Goal: Task Accomplishment & Management: Use online tool/utility

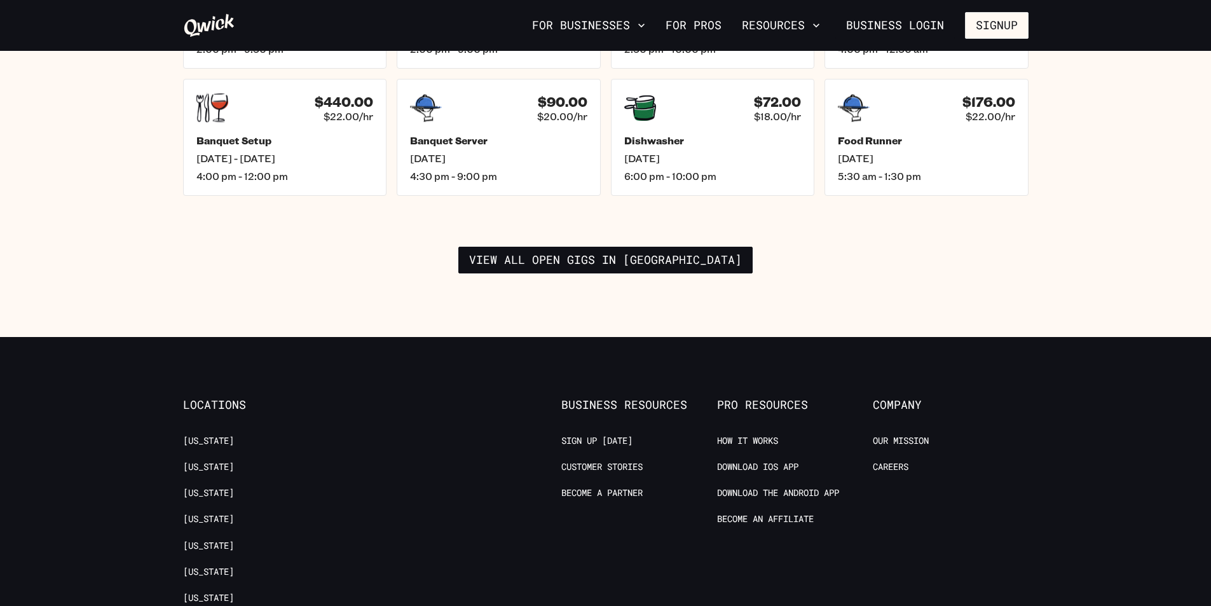
scroll to position [1970, 0]
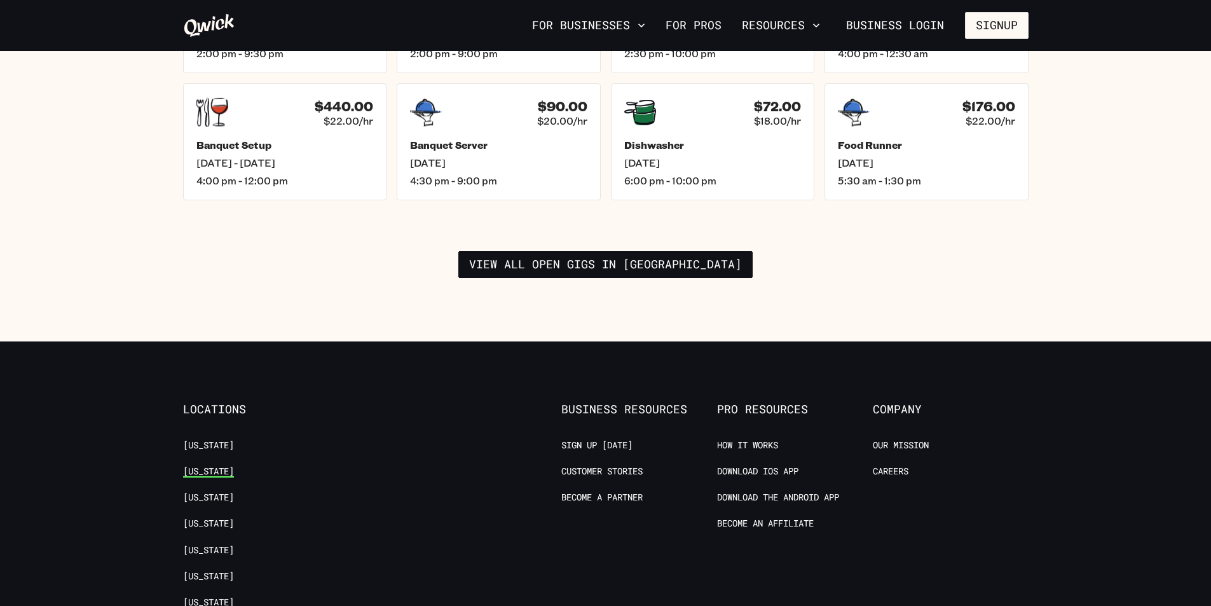
click at [224, 465] on link "[US_STATE]" at bounding box center [208, 471] width 51 height 12
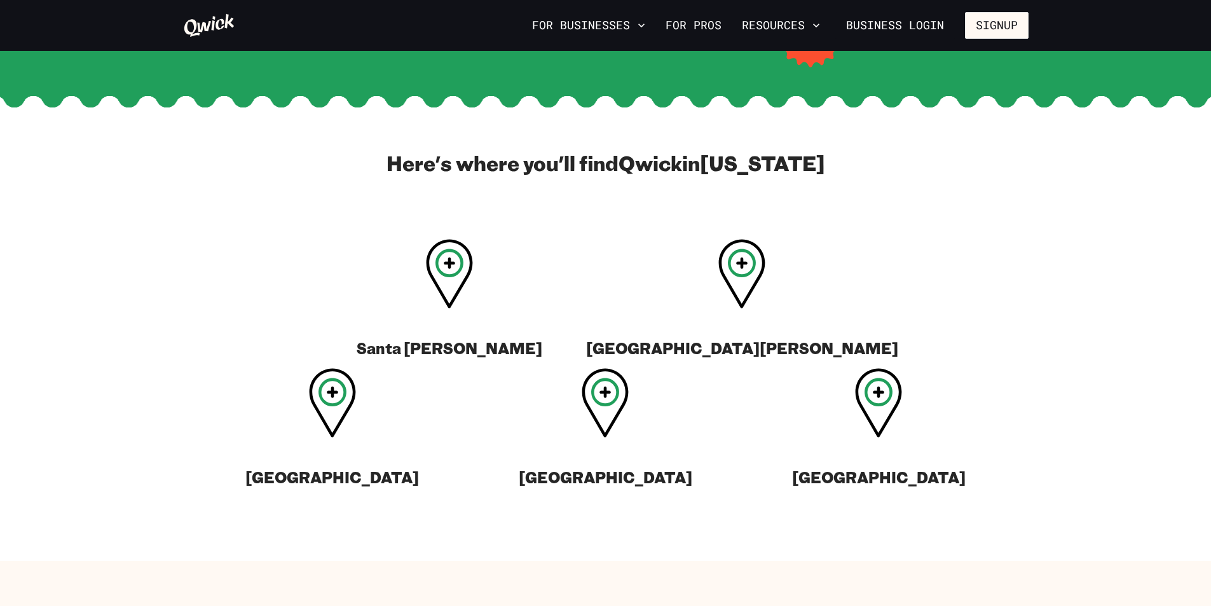
scroll to position [445, 0]
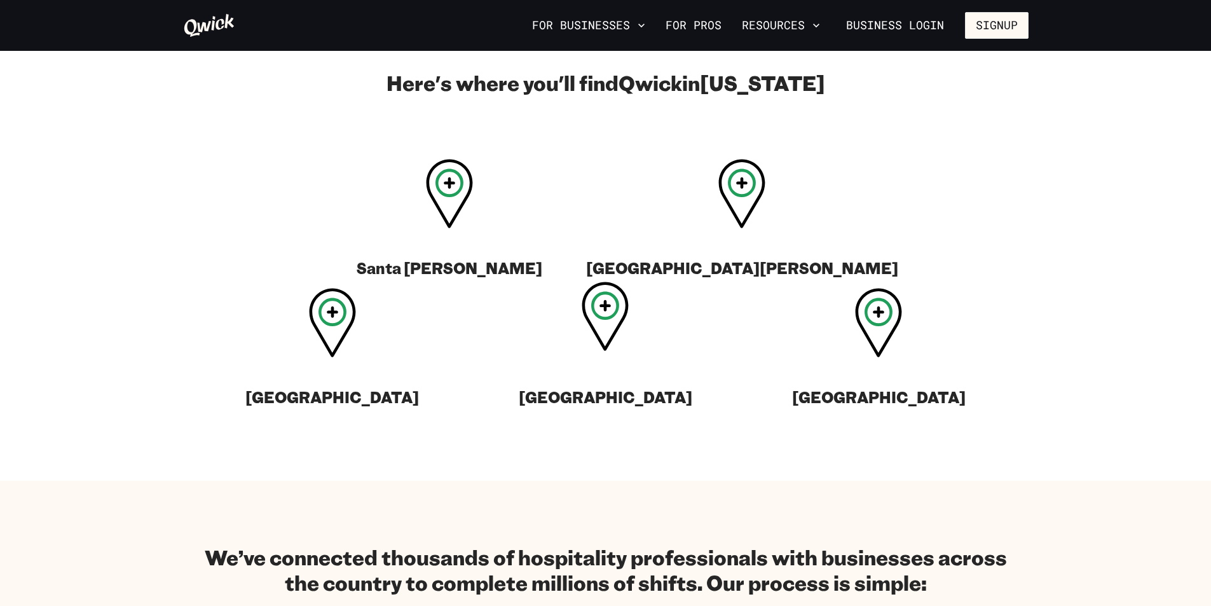
click at [600, 304] on icon at bounding box center [605, 305] width 11 height 11
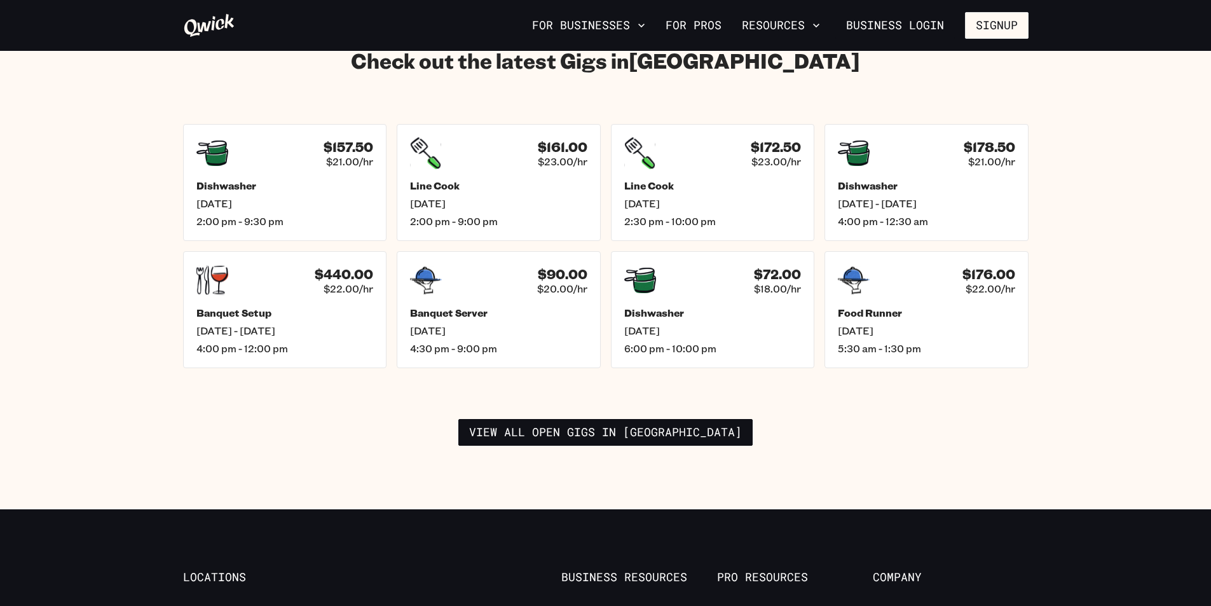
scroll to position [1779, 0]
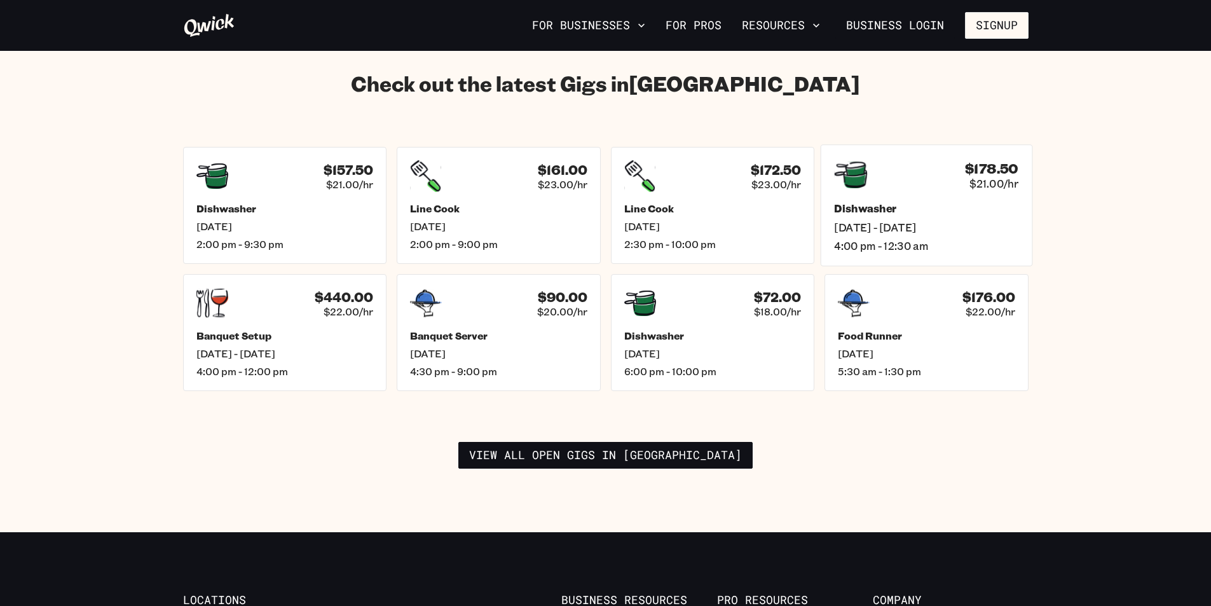
click at [883, 221] on span "[DATE] - [DATE]" at bounding box center [926, 227] width 184 height 13
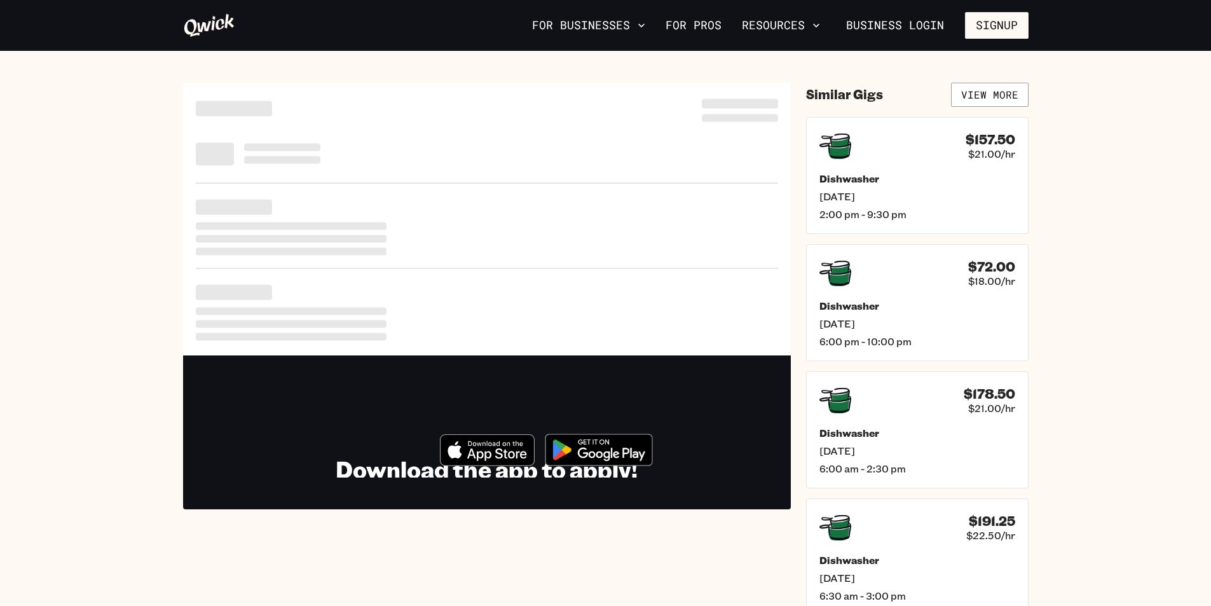
click at [883, 205] on div "Dishwasher [DATE] 2:00 pm - 9:30 pm" at bounding box center [917, 196] width 196 height 48
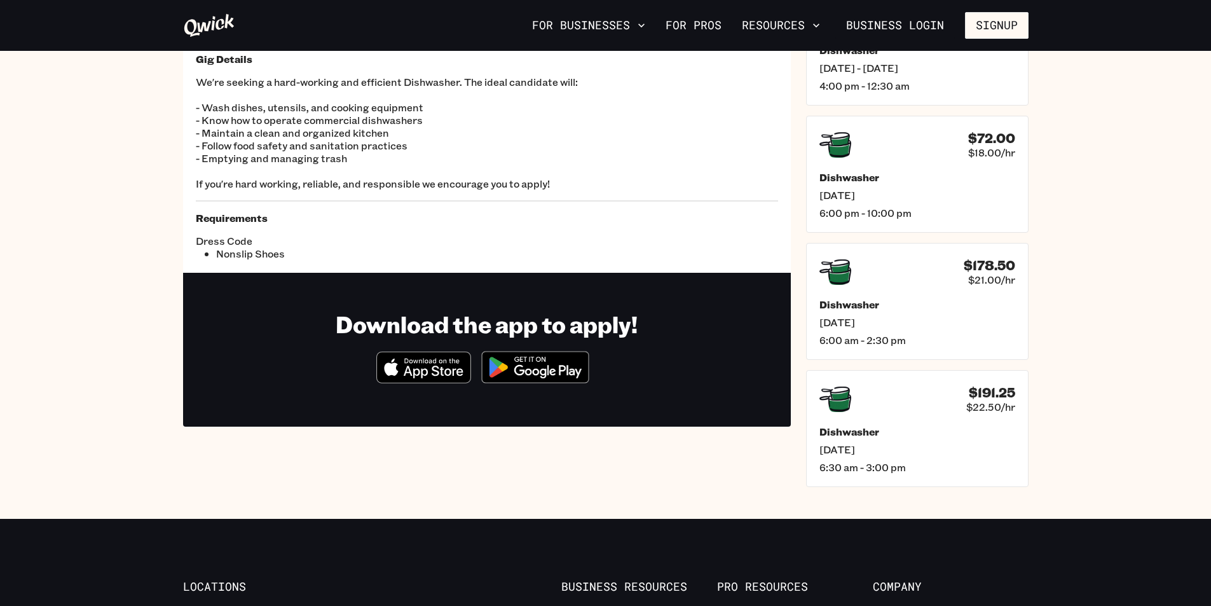
scroll to position [127, 0]
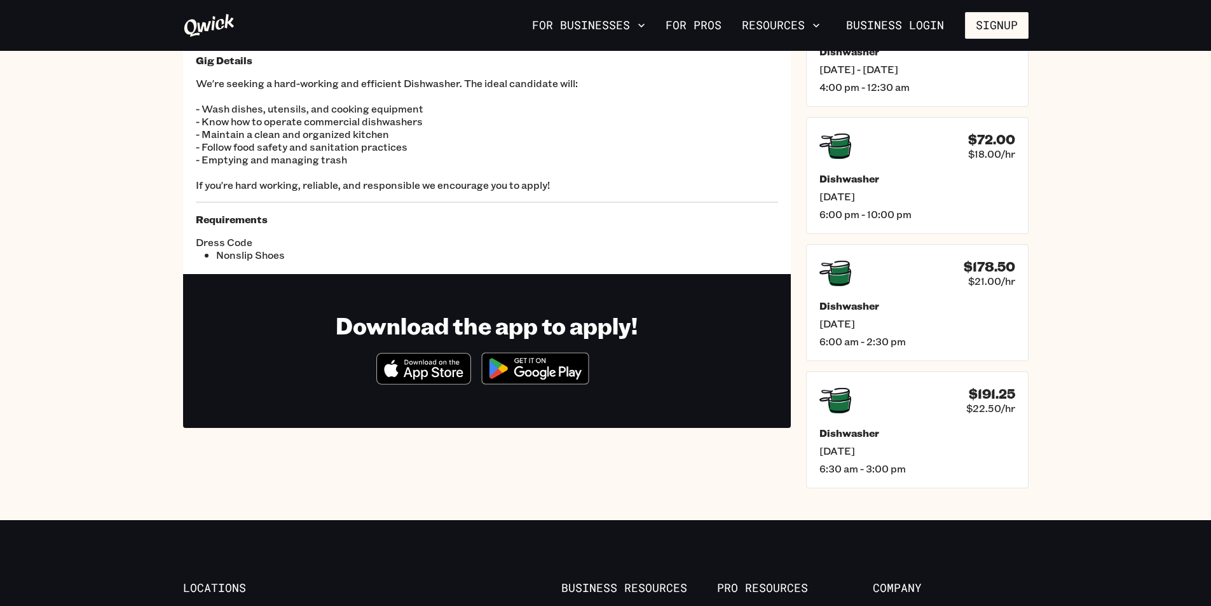
click at [529, 363] on img at bounding box center [534, 368] width 123 height 48
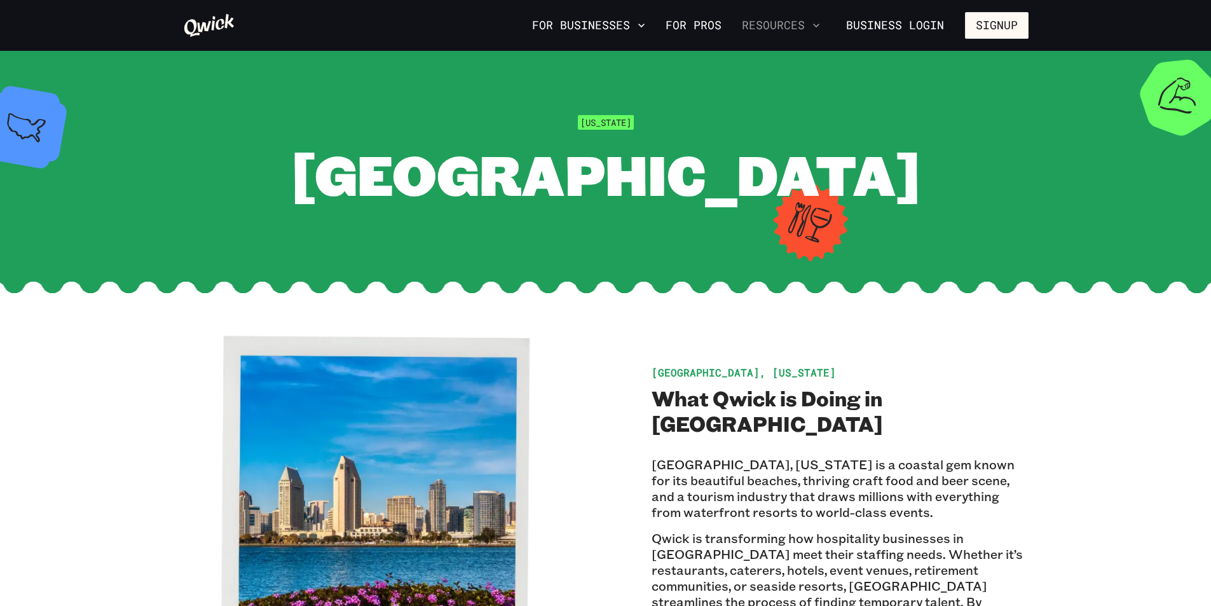
click at [817, 27] on icon "button" at bounding box center [816, 25] width 13 height 13
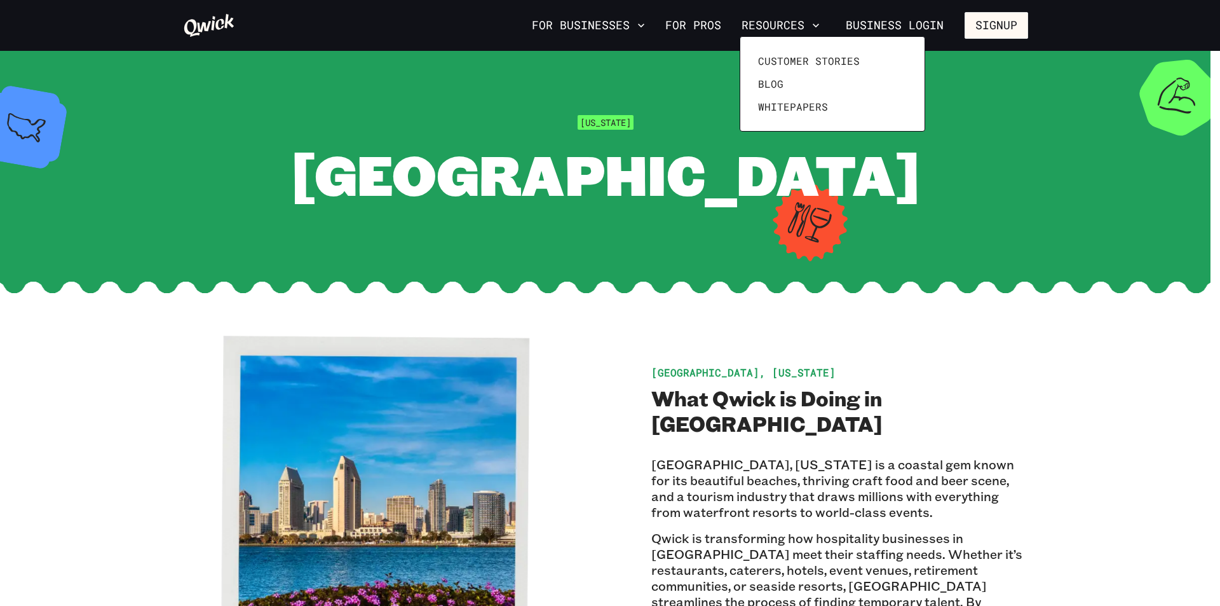
click at [704, 83] on div at bounding box center [610, 303] width 1220 height 606
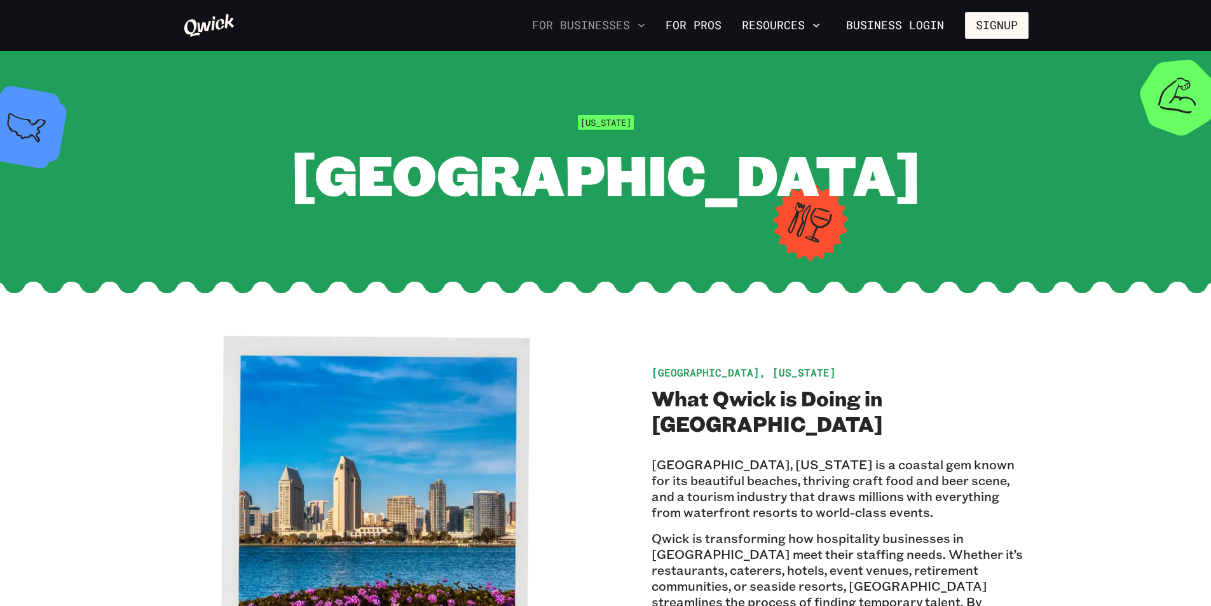
click at [643, 25] on icon "button" at bounding box center [641, 25] width 13 height 13
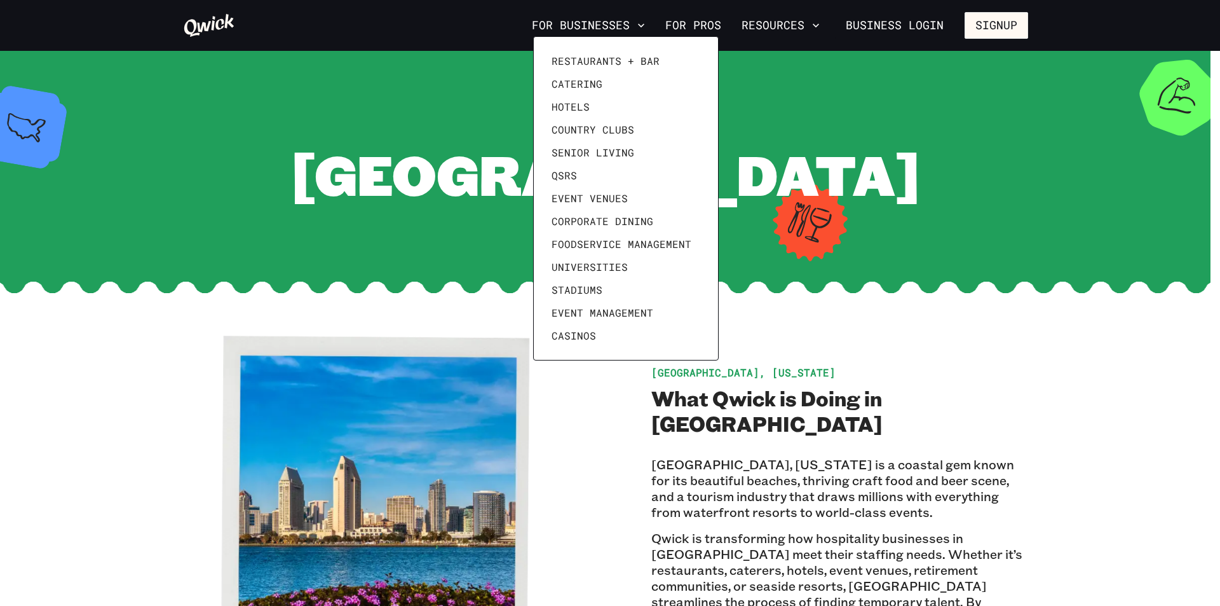
click at [416, 142] on div at bounding box center [610, 303] width 1220 height 606
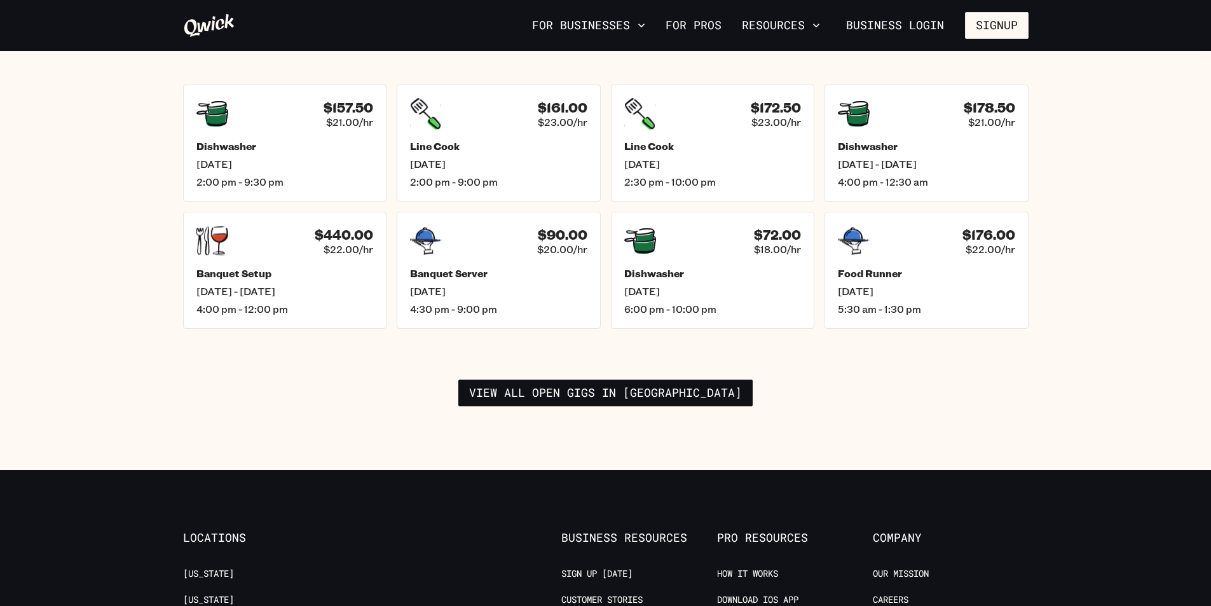
scroll to position [1843, 0]
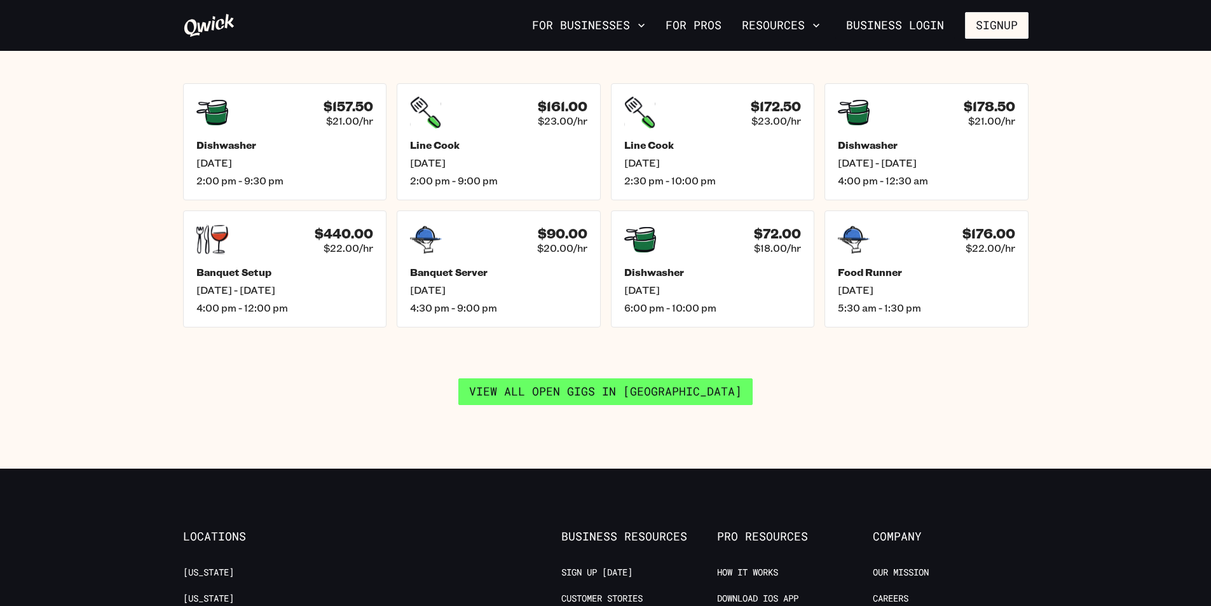
click at [630, 378] on link "View all open gigs in San Diego" at bounding box center [605, 391] width 294 height 27
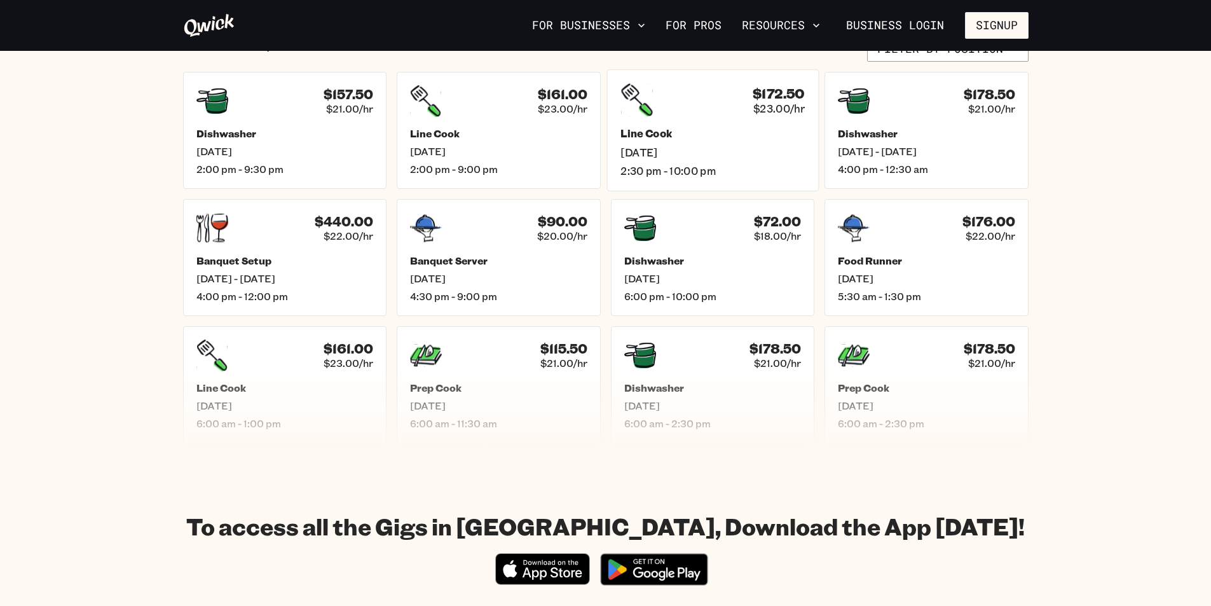
scroll to position [699, 0]
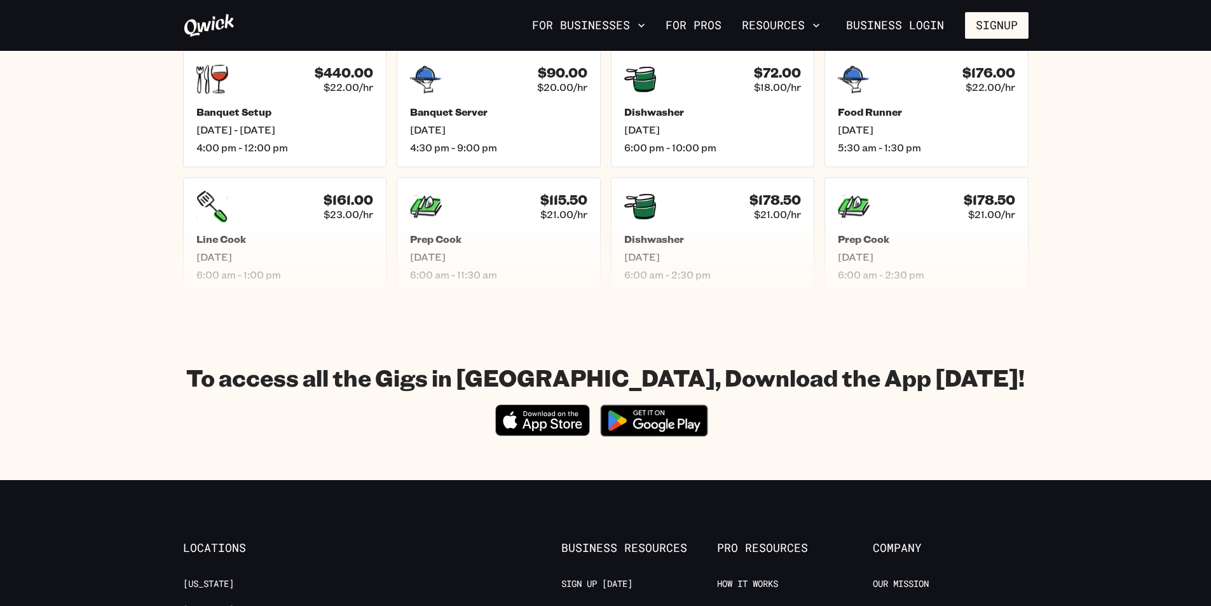
click at [657, 417] on img at bounding box center [653, 421] width 123 height 48
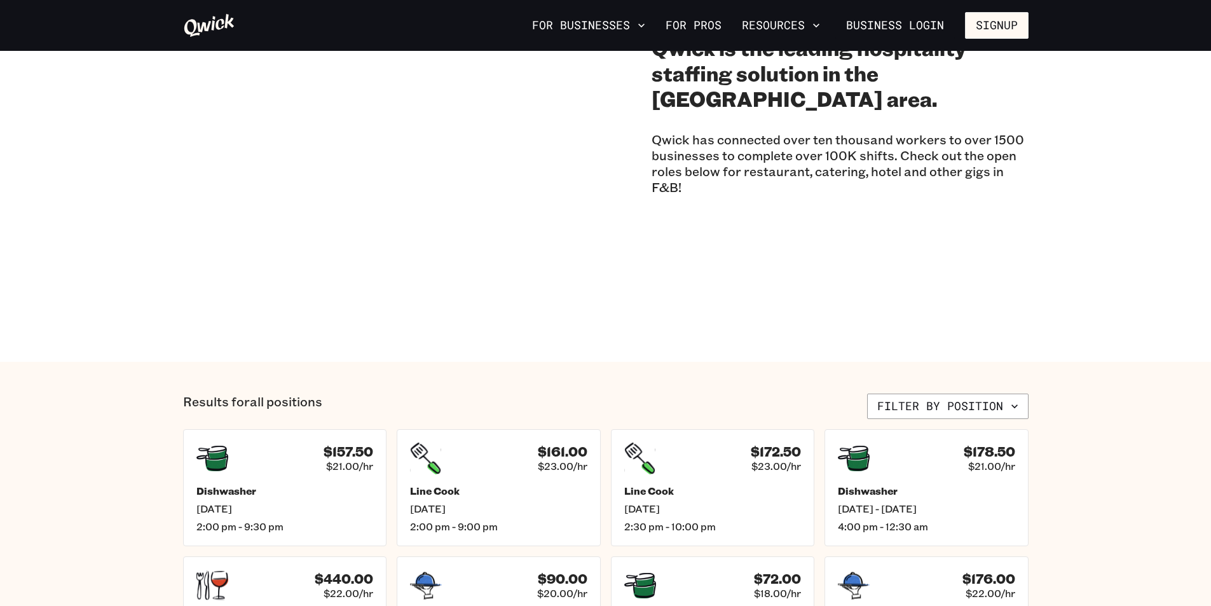
scroll to position [127, 0]
